Goal: Task Accomplishment & Management: Manage account settings

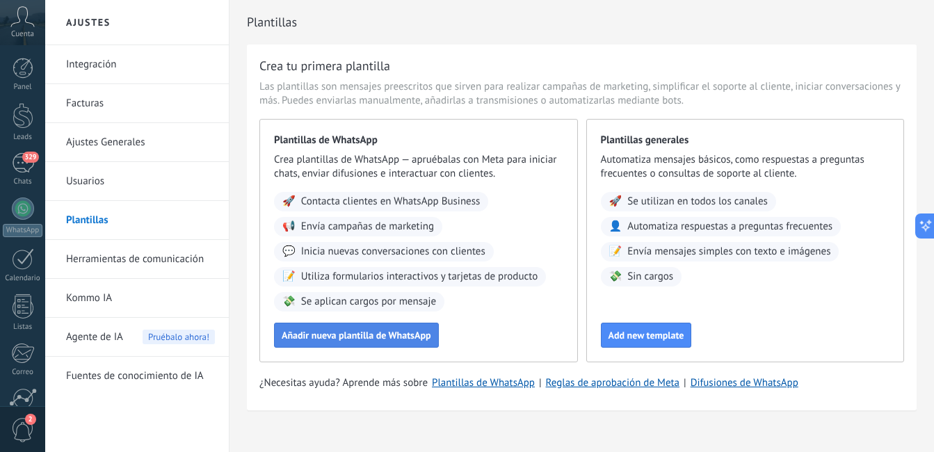
click at [387, 339] on span "Añadir nueva plantilla de WhatsApp" at bounding box center [357, 335] width 150 height 10
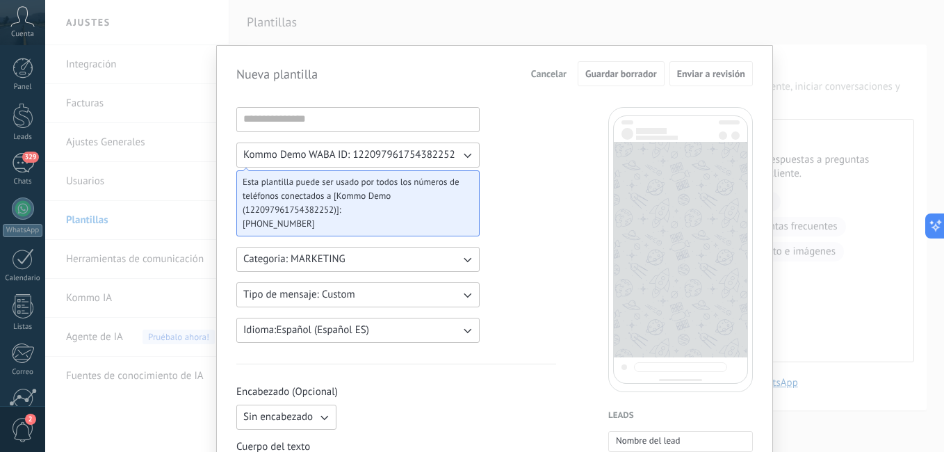
click at [817, 87] on div "Nueva plantilla Cancelar Guardar borrador Enviar a revisión Kommo Demo WABA ID:…" at bounding box center [494, 226] width 899 height 452
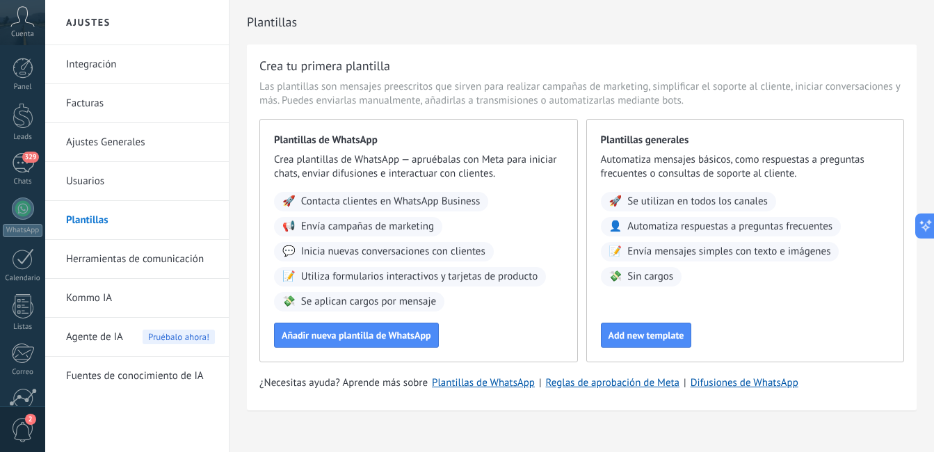
click at [113, 266] on link "Herramientas de comunicación" at bounding box center [140, 259] width 149 height 39
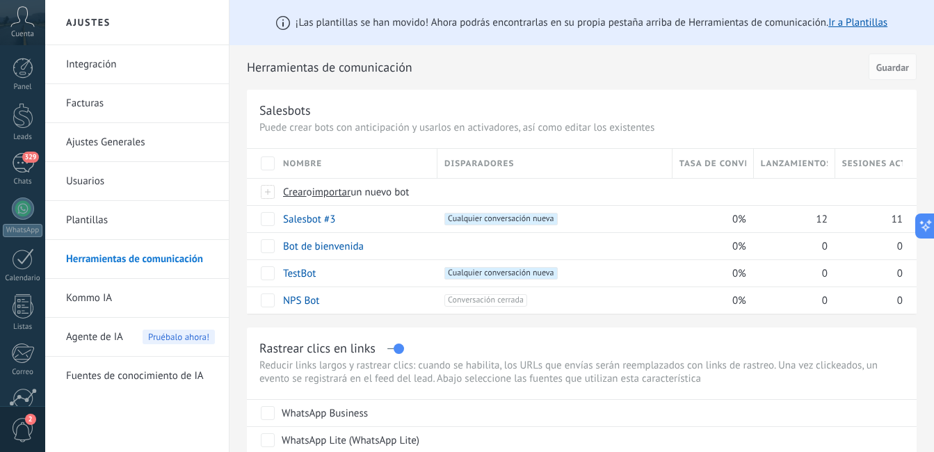
click at [96, 63] on link "Integración" at bounding box center [140, 64] width 149 height 39
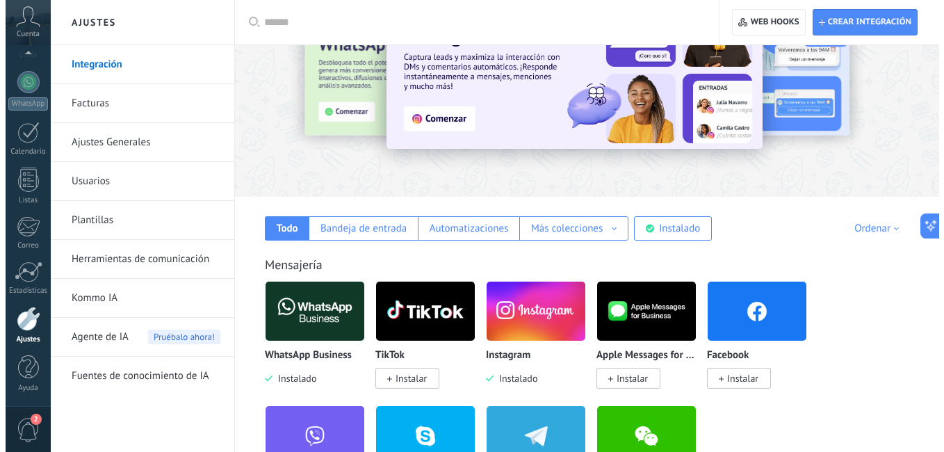
scroll to position [209, 0]
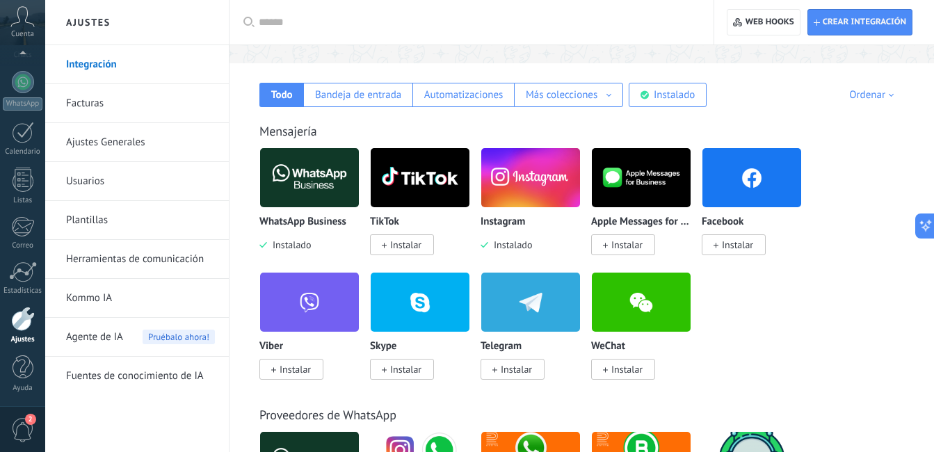
click at [309, 182] on img at bounding box center [309, 177] width 99 height 67
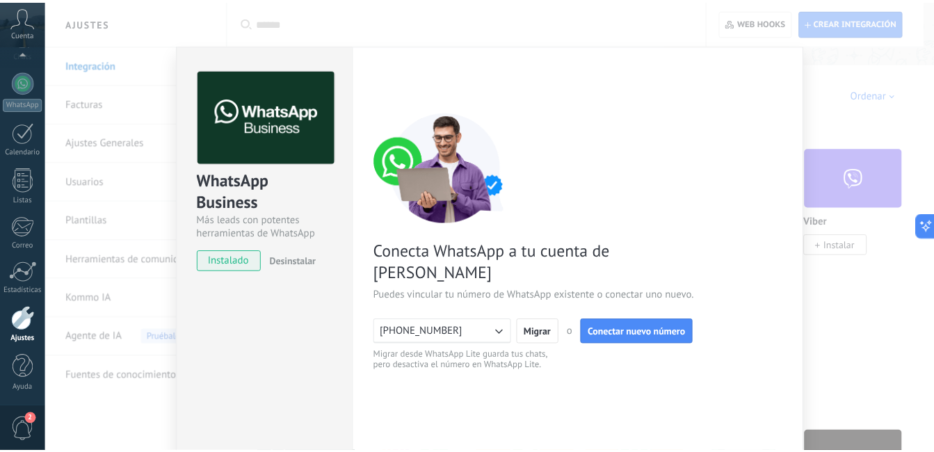
scroll to position [0, 0]
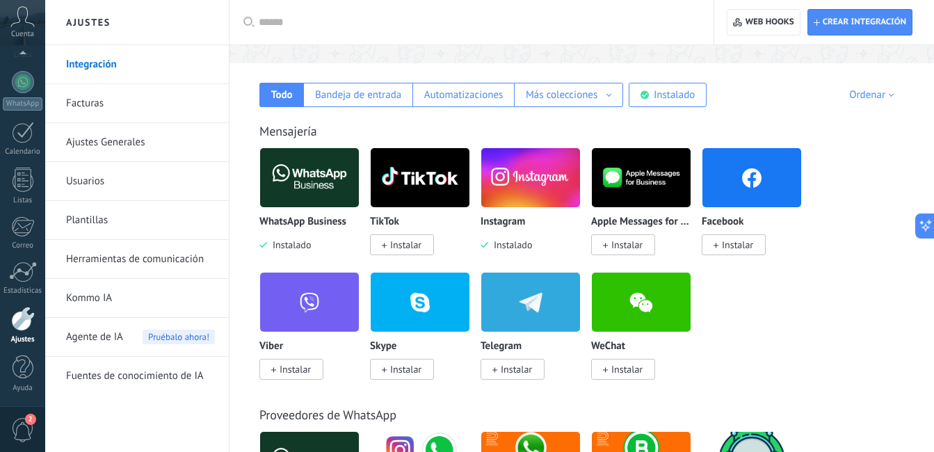
click at [134, 258] on link "Herramientas de comunicación" at bounding box center [140, 259] width 149 height 39
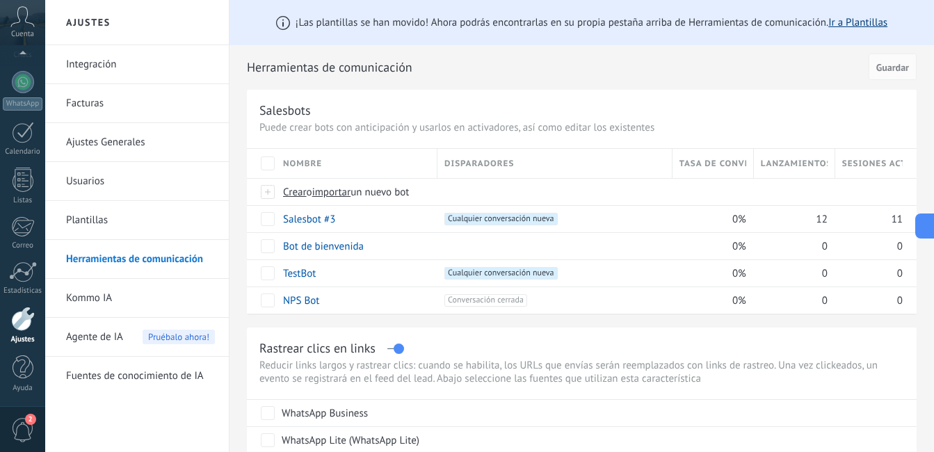
click at [871, 16] on link "Ir a Plantillas" at bounding box center [857, 22] width 59 height 13
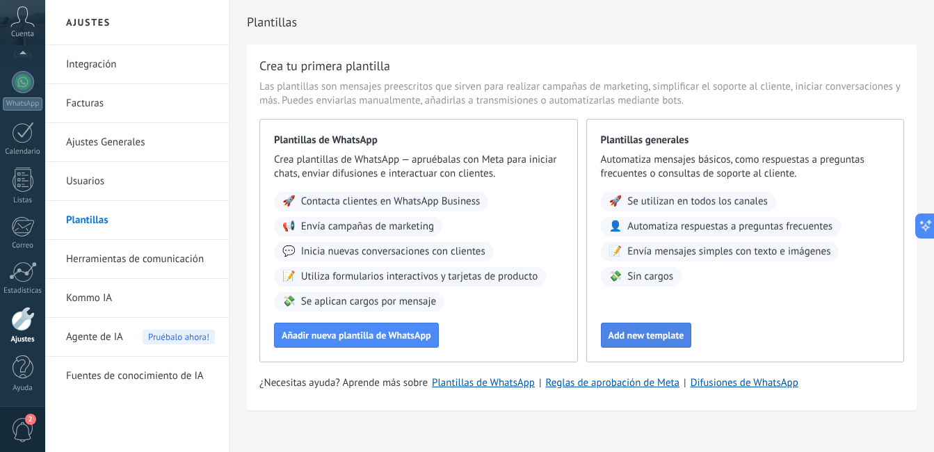
click at [647, 336] on span "Add new template" at bounding box center [646, 335] width 76 height 10
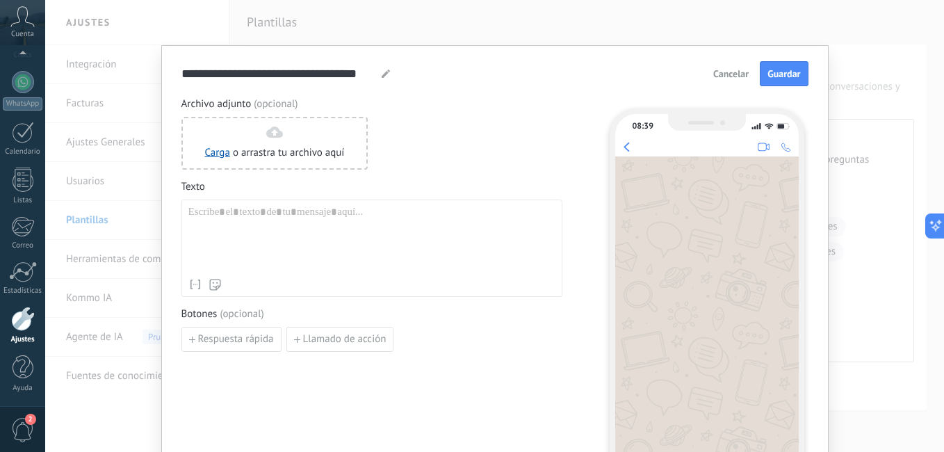
click at [728, 75] on span "Cancelar" at bounding box center [731, 74] width 35 height 10
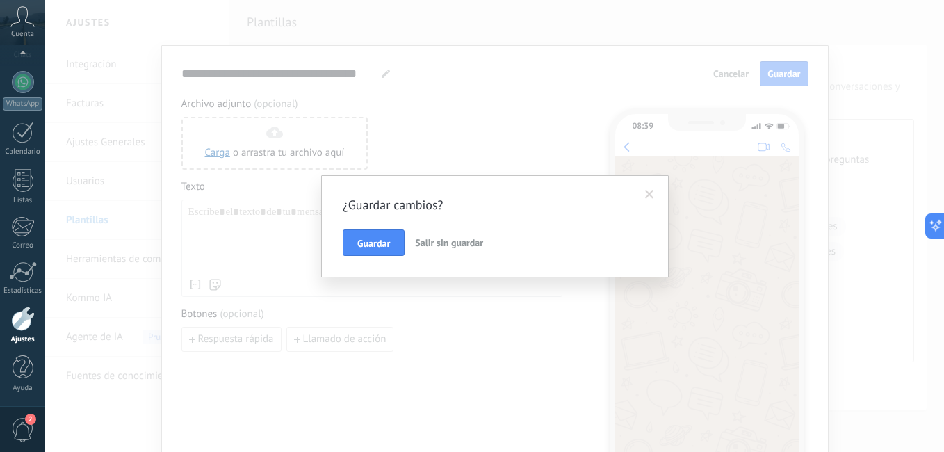
click at [442, 242] on span "Salir sin guardar" at bounding box center [449, 242] width 68 height 13
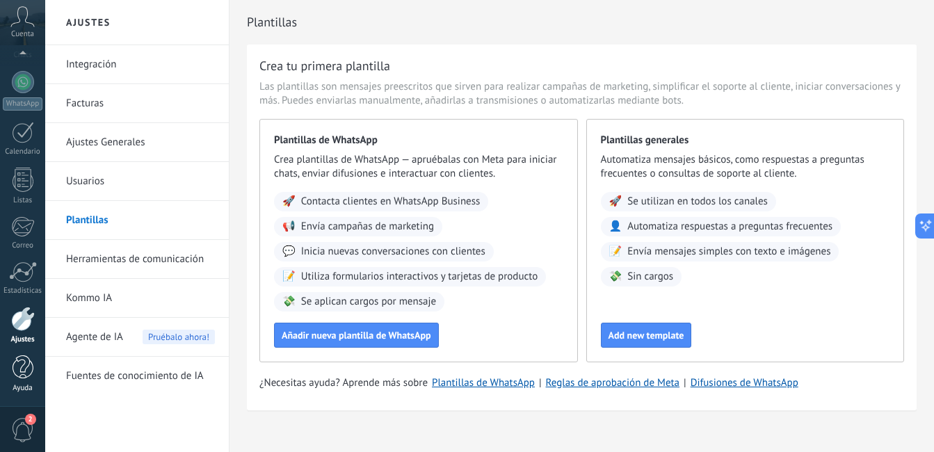
click at [19, 362] on div at bounding box center [23, 367] width 21 height 24
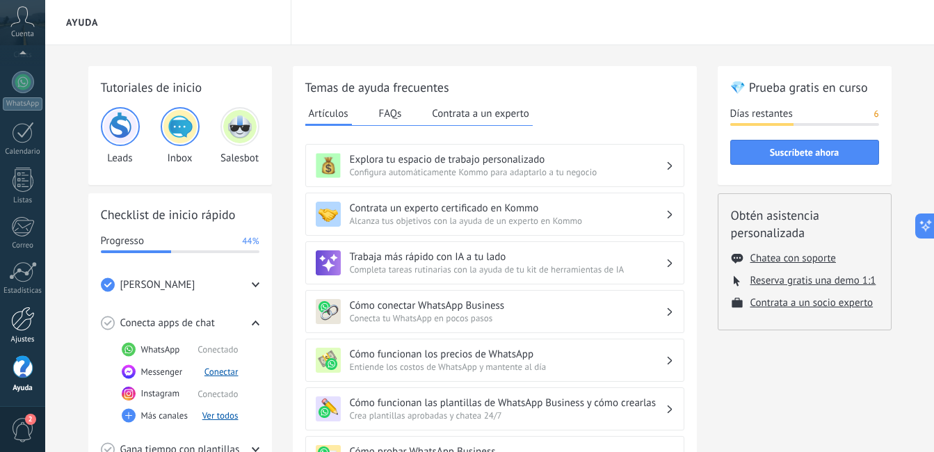
click at [26, 331] on link "Ajustes" at bounding box center [22, 326] width 45 height 38
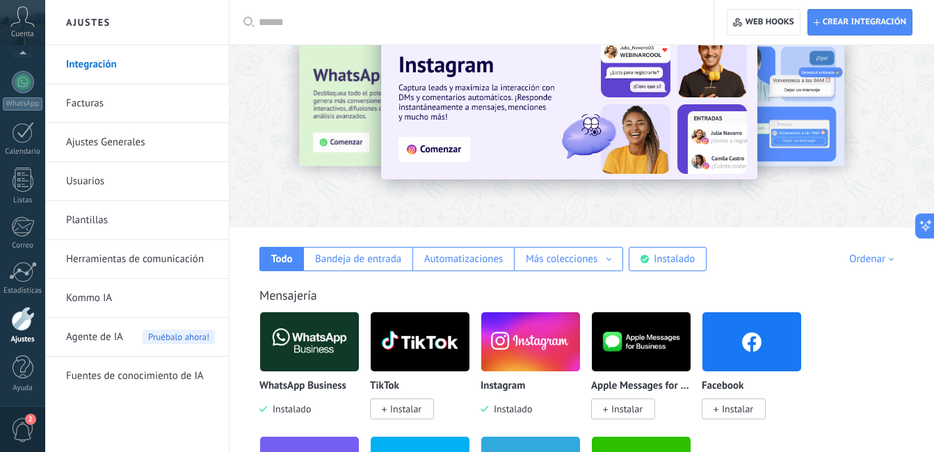
scroll to position [70, 0]
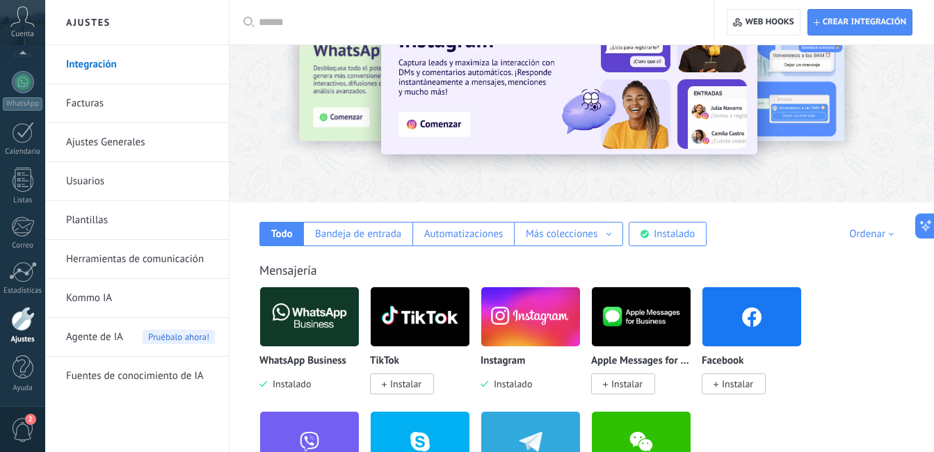
click at [105, 104] on link "Facturas" at bounding box center [140, 103] width 149 height 39
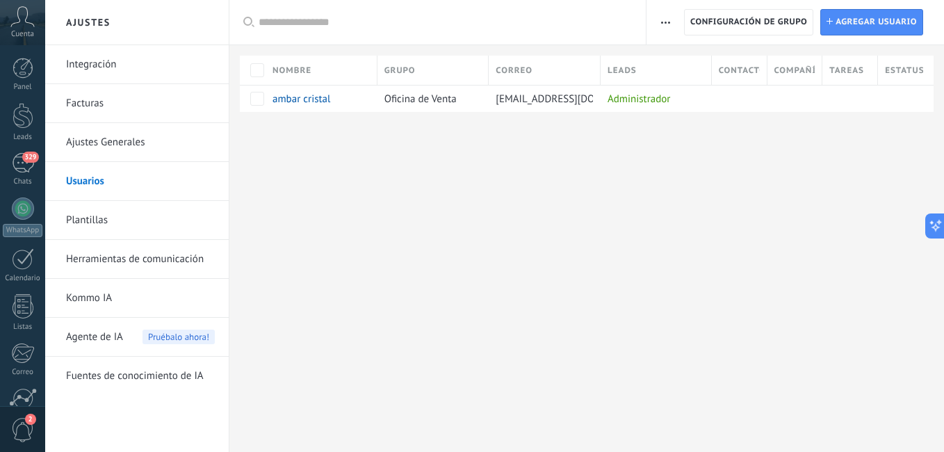
click at [92, 218] on link "Plantillas" at bounding box center [140, 220] width 149 height 39
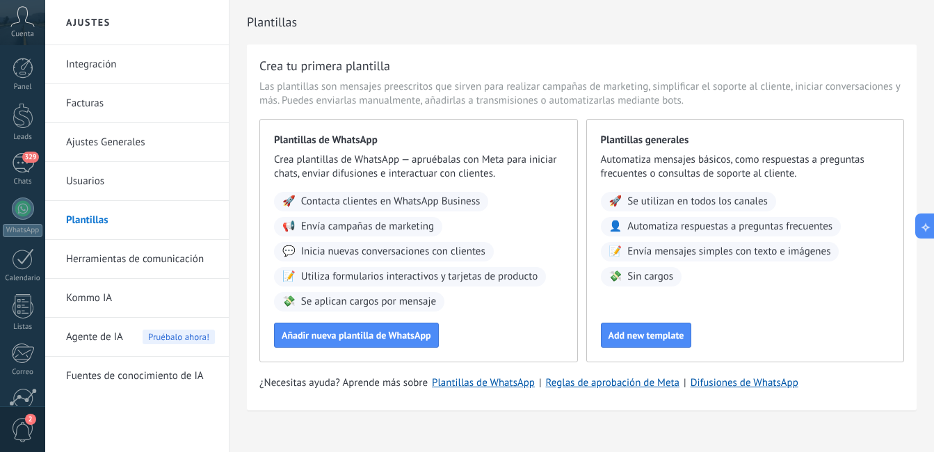
click at [328, 257] on span "Inicia nuevas conversaciones con clientes" at bounding box center [393, 252] width 184 height 14
click at [382, 246] on span "Inicia nuevas conversaciones con clientes" at bounding box center [393, 252] width 184 height 14
click at [129, 257] on link "Herramientas de comunicación" at bounding box center [140, 259] width 149 height 39
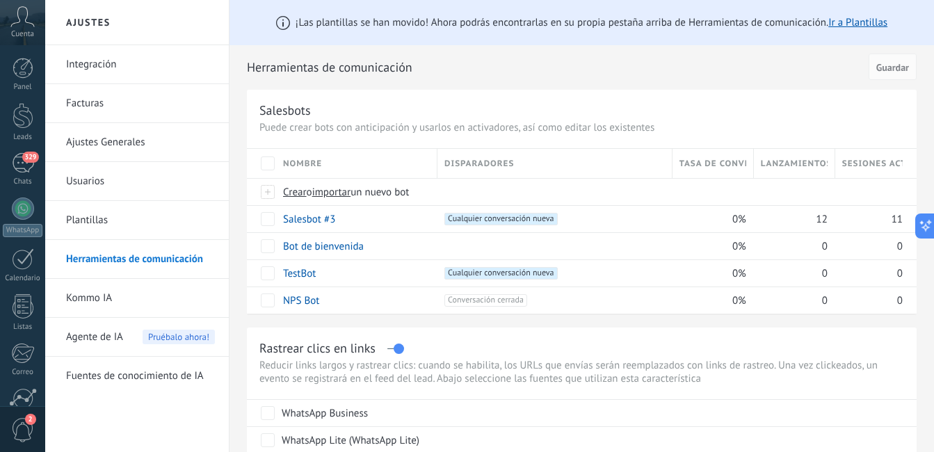
click at [90, 220] on link "Plantillas" at bounding box center [140, 220] width 149 height 39
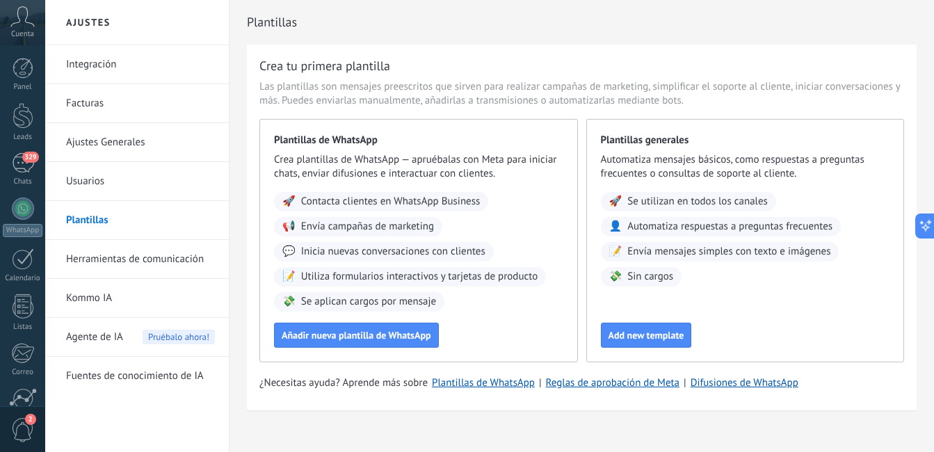
click at [646, 348] on div "Plantillas generales Automatiza mensajes básicos, como respuestas a preguntas f…" at bounding box center [745, 240] width 319 height 243
click at [646, 335] on span "Add new template" at bounding box center [646, 335] width 76 height 10
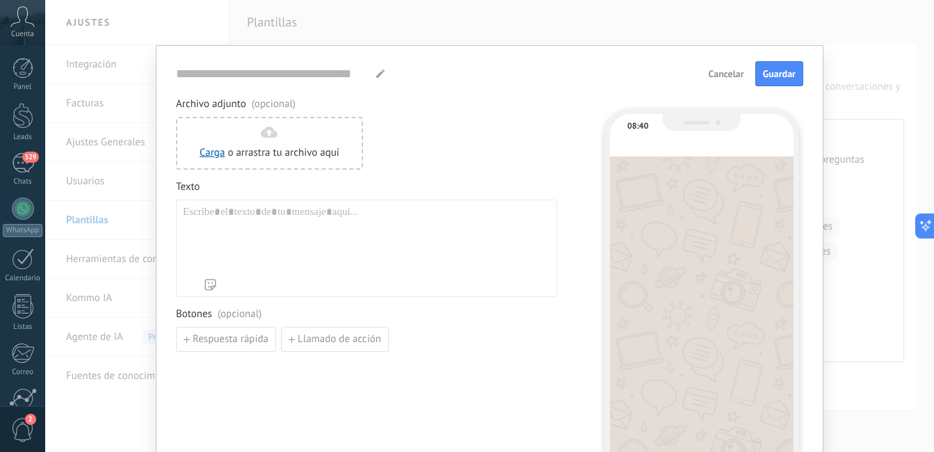
type input "**********"
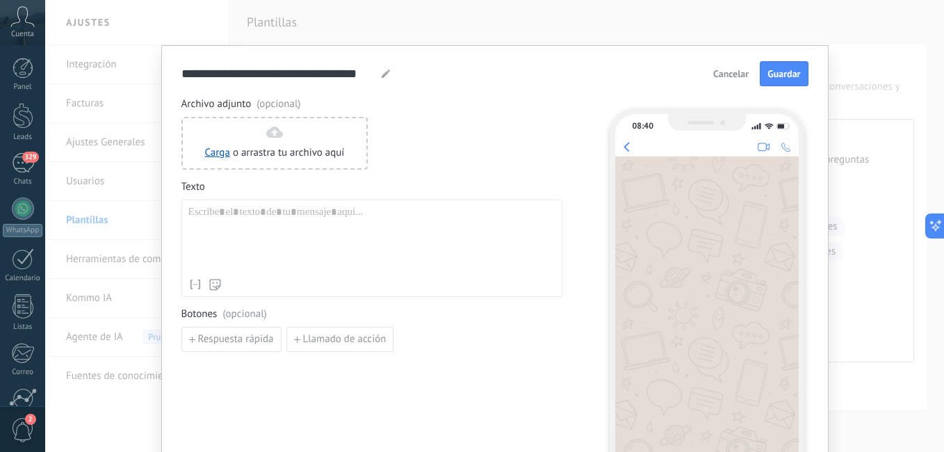
click at [730, 71] on span "Cancelar" at bounding box center [731, 74] width 35 height 10
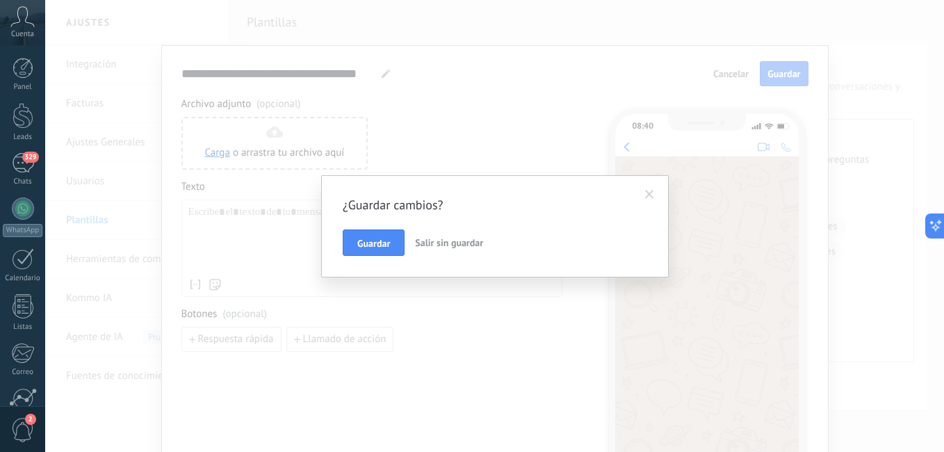
click at [423, 240] on span "Salir sin guardar" at bounding box center [449, 242] width 68 height 13
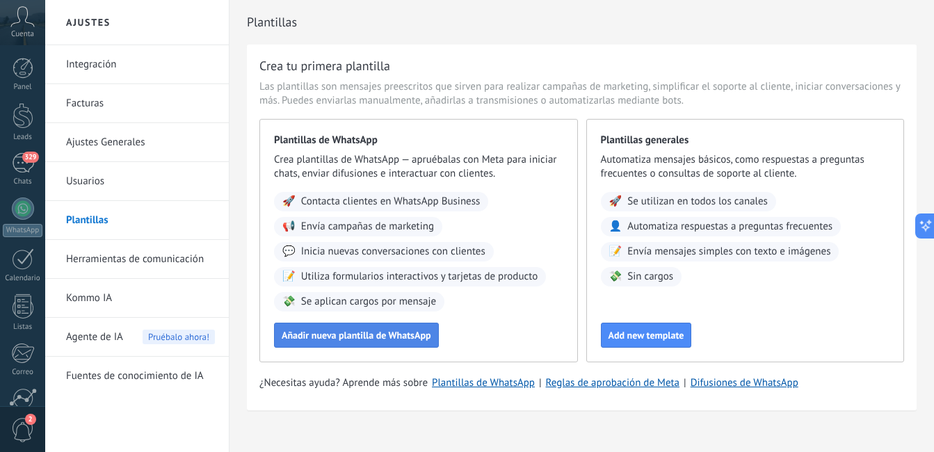
click at [341, 334] on span "Añadir nueva plantilla de WhatsApp" at bounding box center [357, 335] width 150 height 10
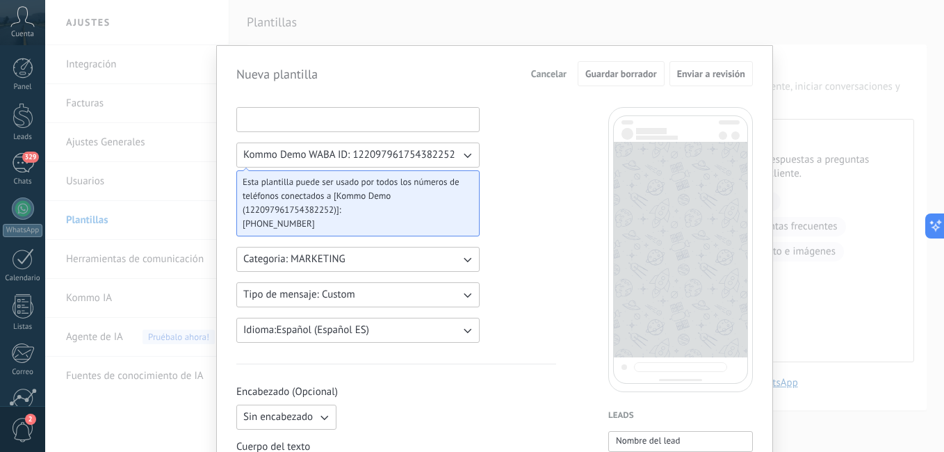
click at [334, 122] on input at bounding box center [358, 119] width 242 height 22
type input "****"
click at [628, 77] on span "Guardar borrador" at bounding box center [622, 74] width 72 height 10
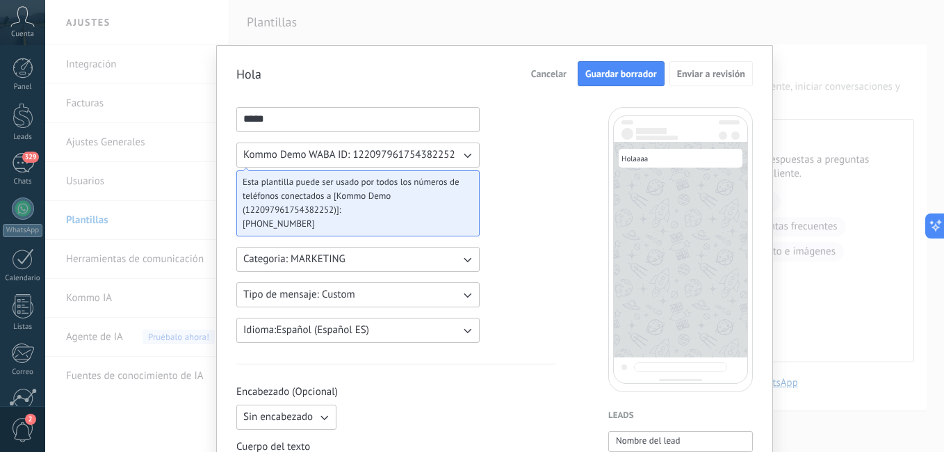
click at [620, 67] on button "Guardar borrador" at bounding box center [621, 73] width 87 height 25
